Goal: Ask a question

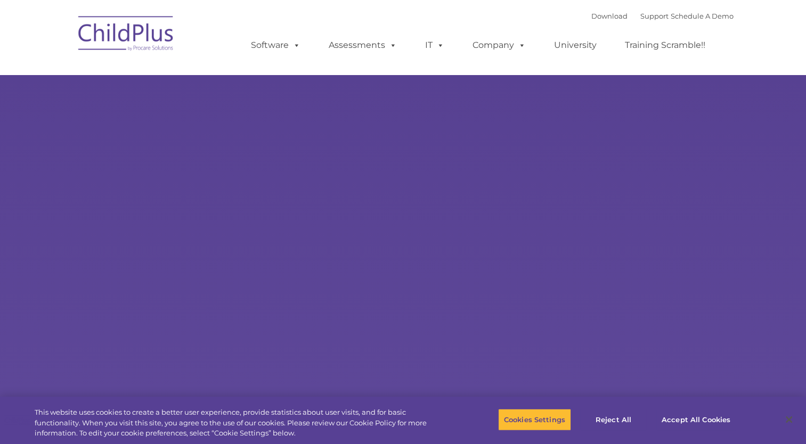
select select "MEDIUM"
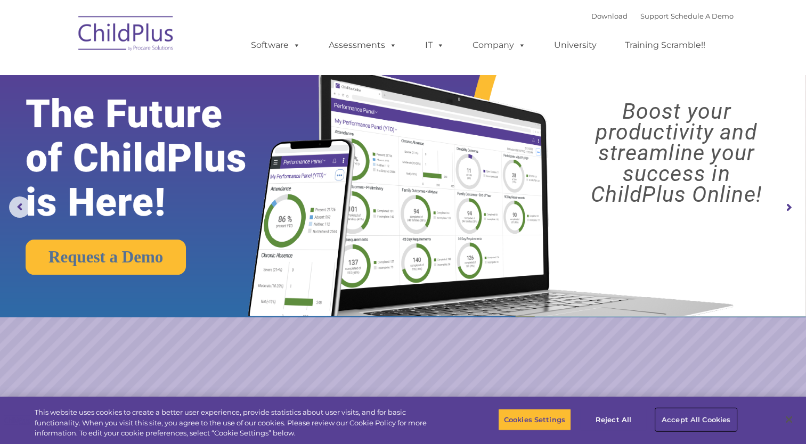
click at [677, 418] on button "Accept All Cookies" at bounding box center [696, 420] width 80 height 22
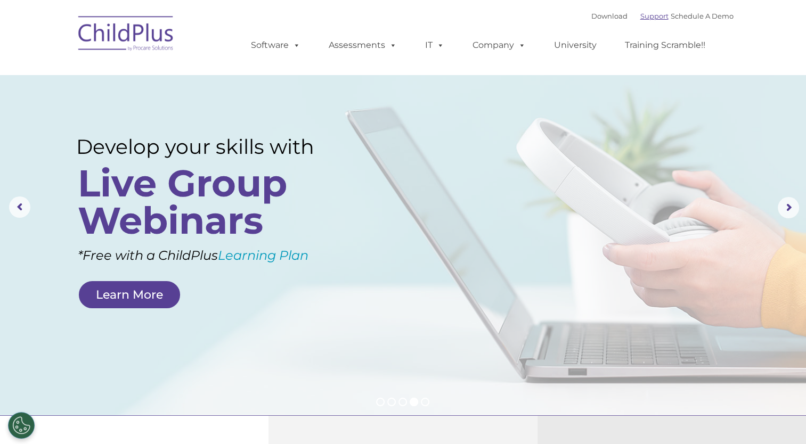
click at [643, 16] on link "Support" at bounding box center [654, 16] width 28 height 9
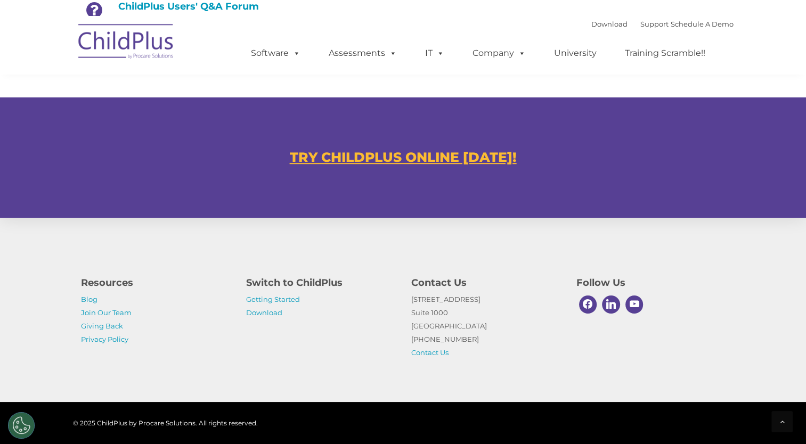
scroll to position [620, 0]
